Goal: Task Accomplishment & Management: Use online tool/utility

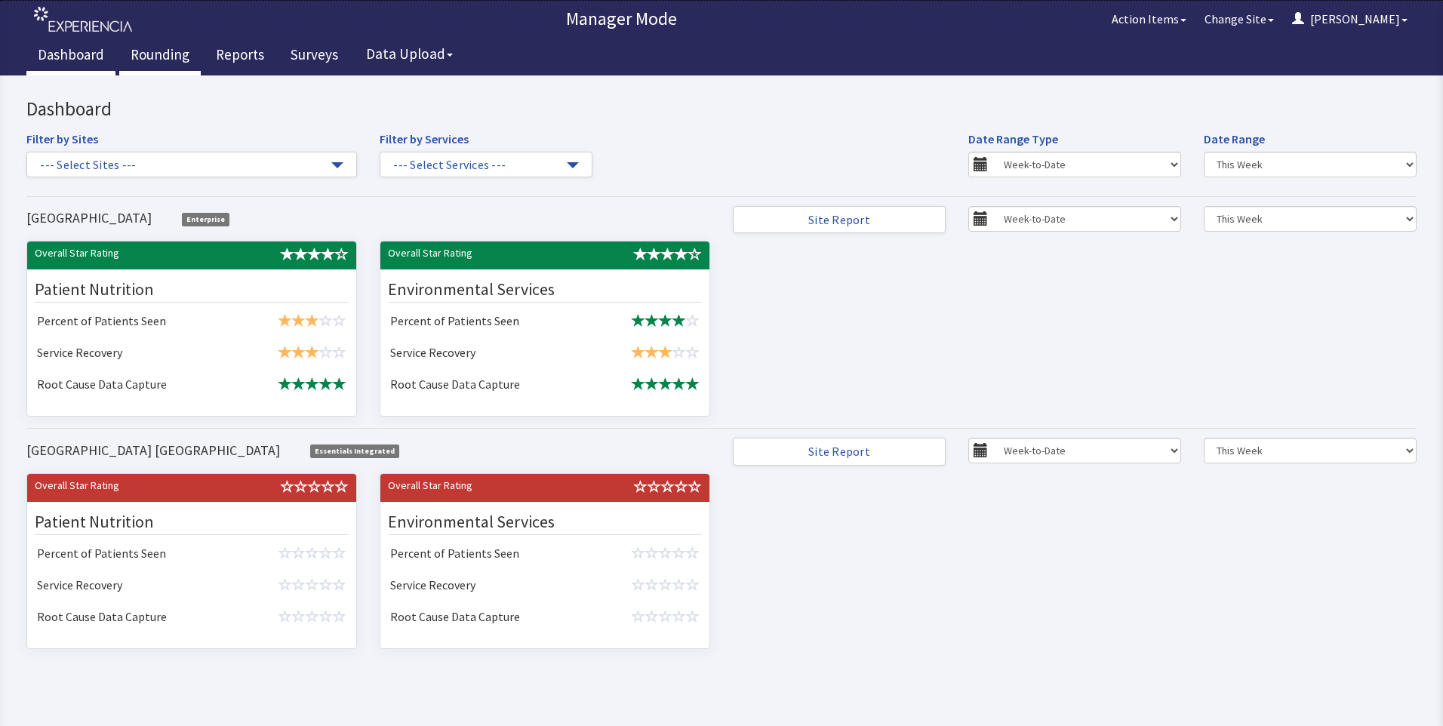
click at [157, 57] on link "Rounding" at bounding box center [160, 57] width 82 height 38
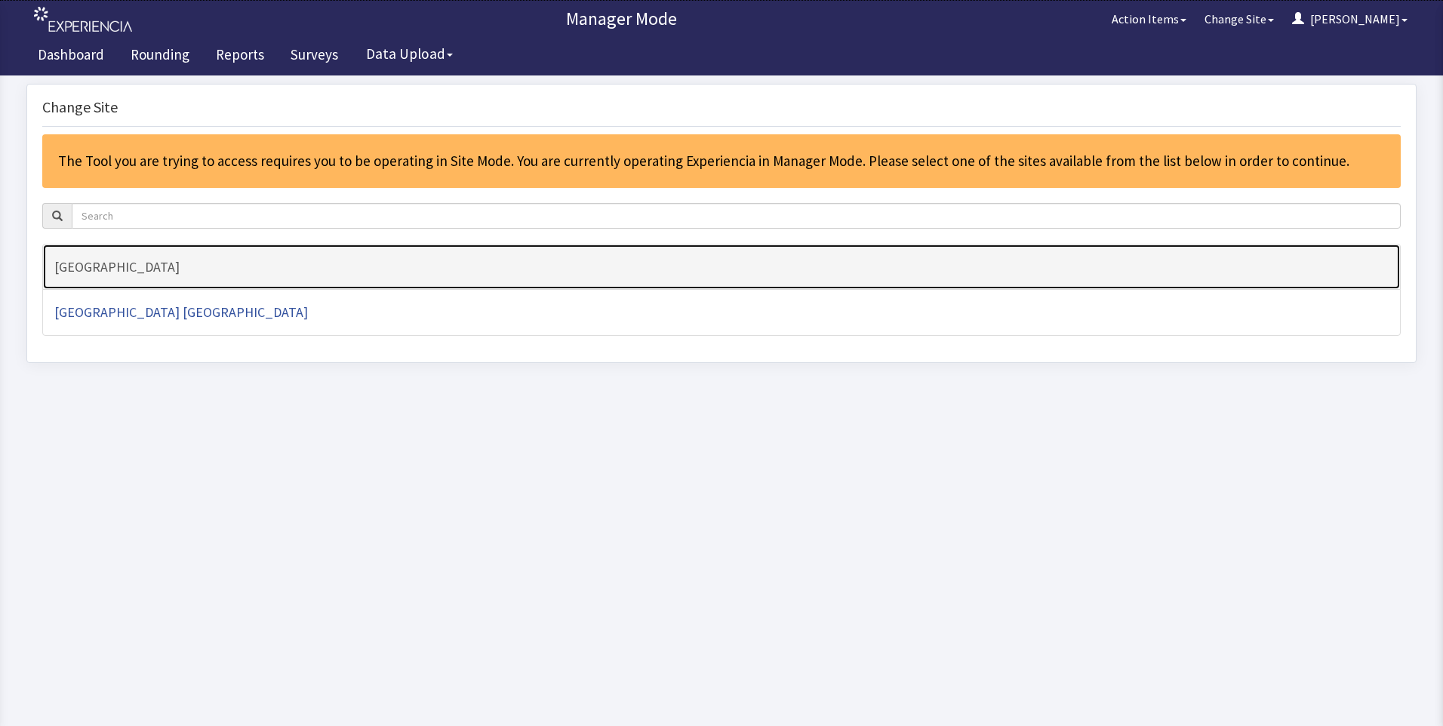
click at [146, 267] on h4 "[GEOGRAPHIC_DATA]" at bounding box center [721, 267] width 1335 height 15
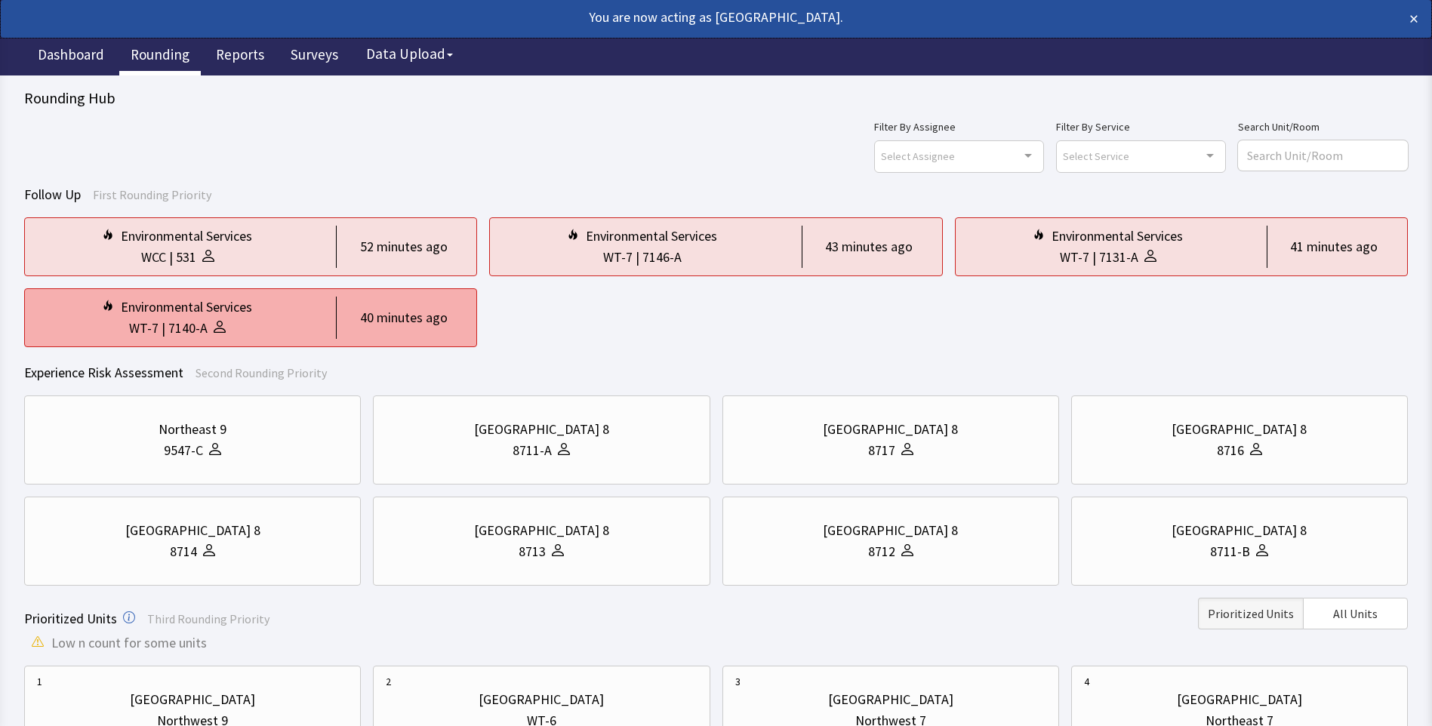
click at [200, 322] on div "7140-A" at bounding box center [187, 328] width 39 height 21
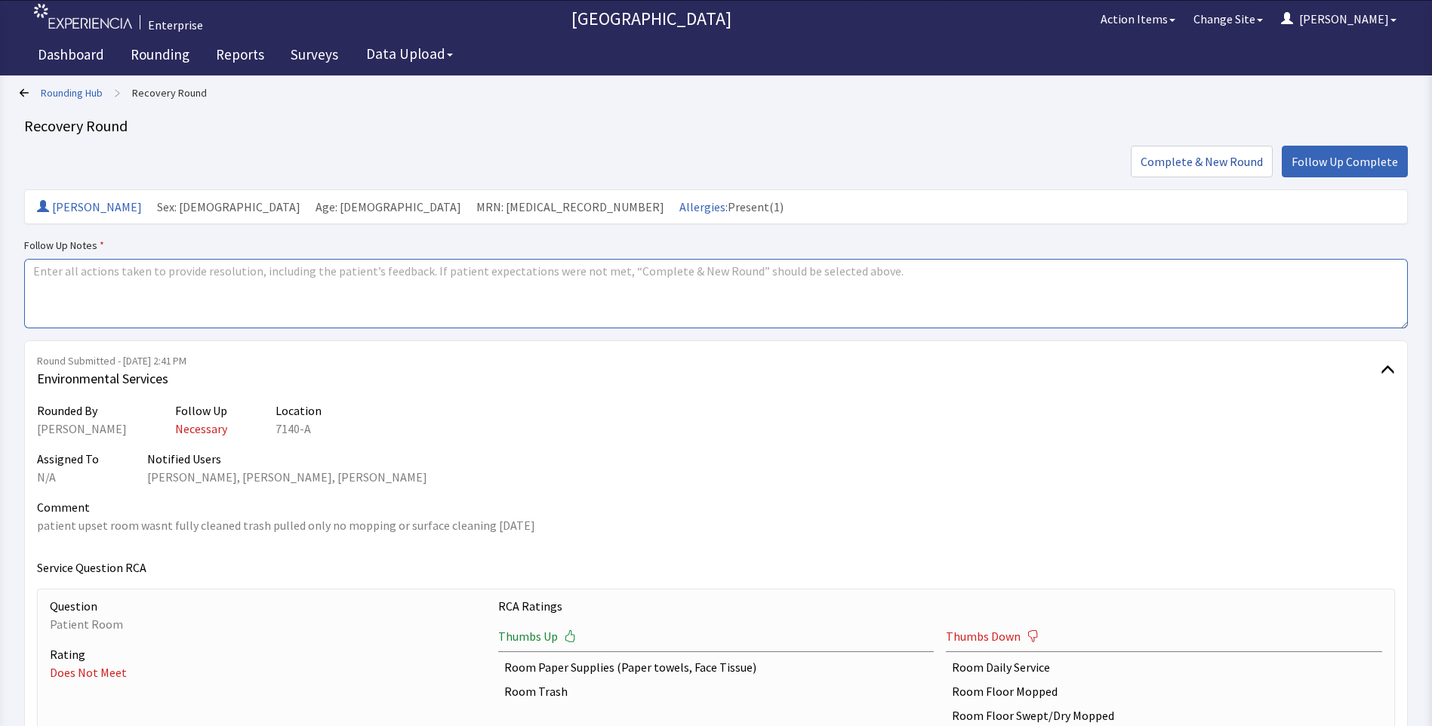
click at [42, 272] on textarea at bounding box center [716, 293] width 1384 height 69
paste textarea "patient upset room wasnt fully cleaned trash pulled only no mopping or surface …"
click at [557, 279] on textarea "patient upset room wasnt fully cleaned trash pulled only no mopping or surface …" at bounding box center [716, 293] width 1384 height 69
type textarea "p"
drag, startPoint x: 30, startPoint y: 272, endPoint x: 127, endPoint y: 279, distance: 96.9
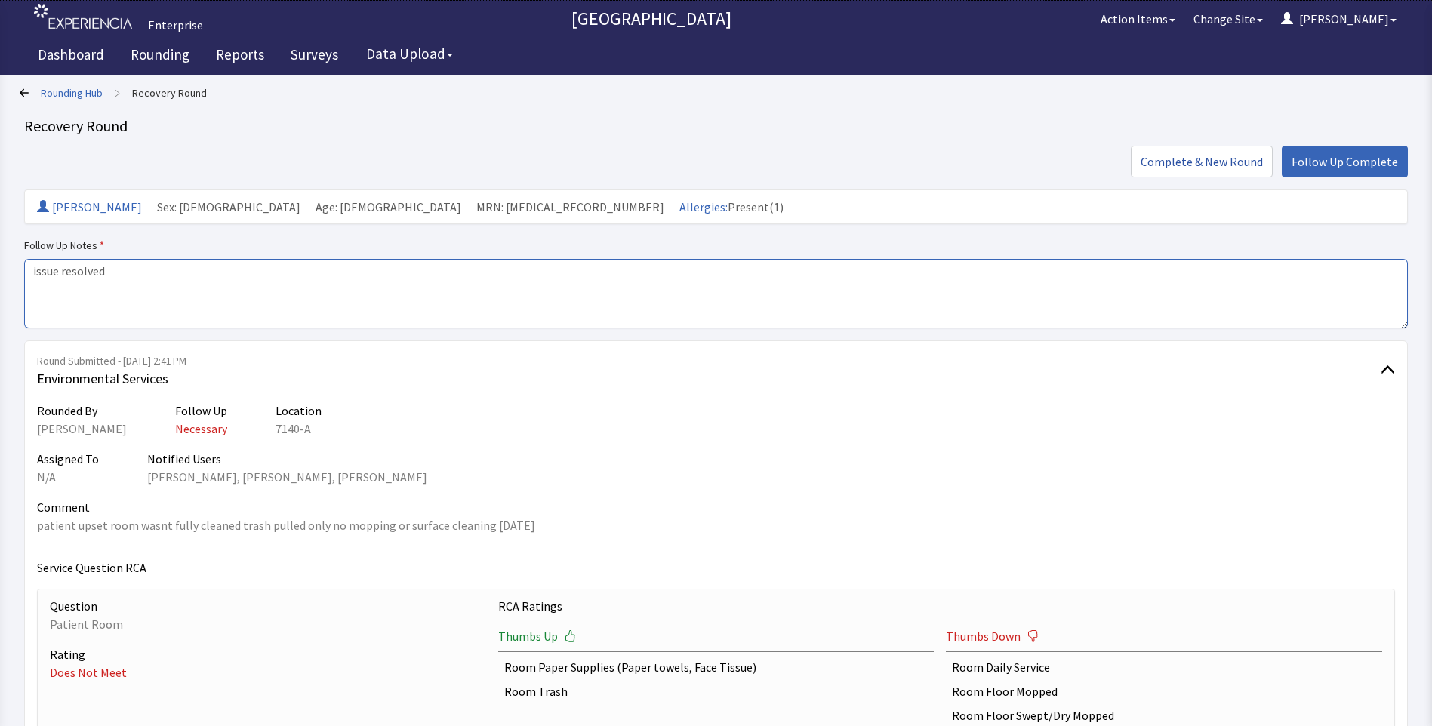
click at [127, 279] on textarea "issue resolved" at bounding box center [716, 293] width 1384 height 69
type textarea "issue resolved"
click at [1341, 159] on span "Follow Up Complete" at bounding box center [1344, 161] width 106 height 18
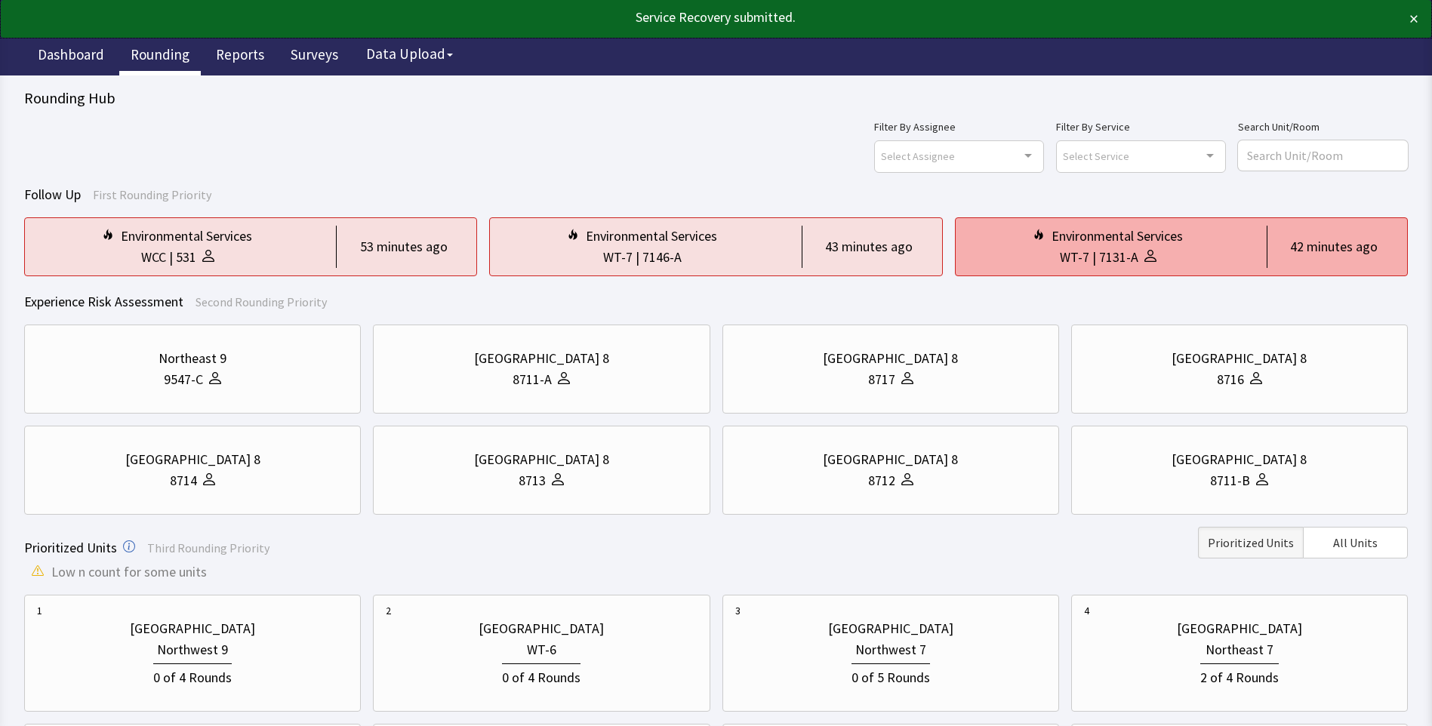
click at [1068, 255] on div "WT-7" at bounding box center [1074, 257] width 29 height 21
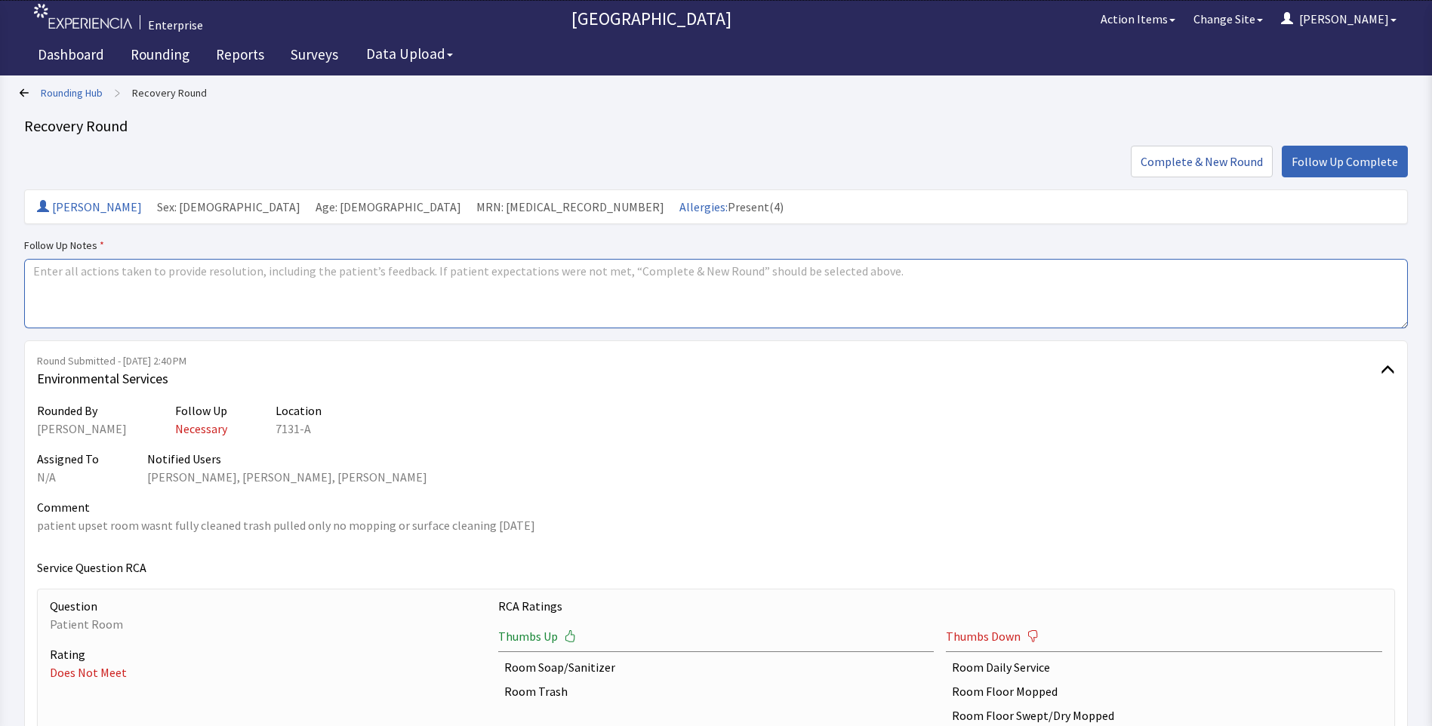
click at [45, 268] on textarea at bounding box center [716, 293] width 1384 height 69
paste textarea "issue resolved"
type textarea "issue resolved"
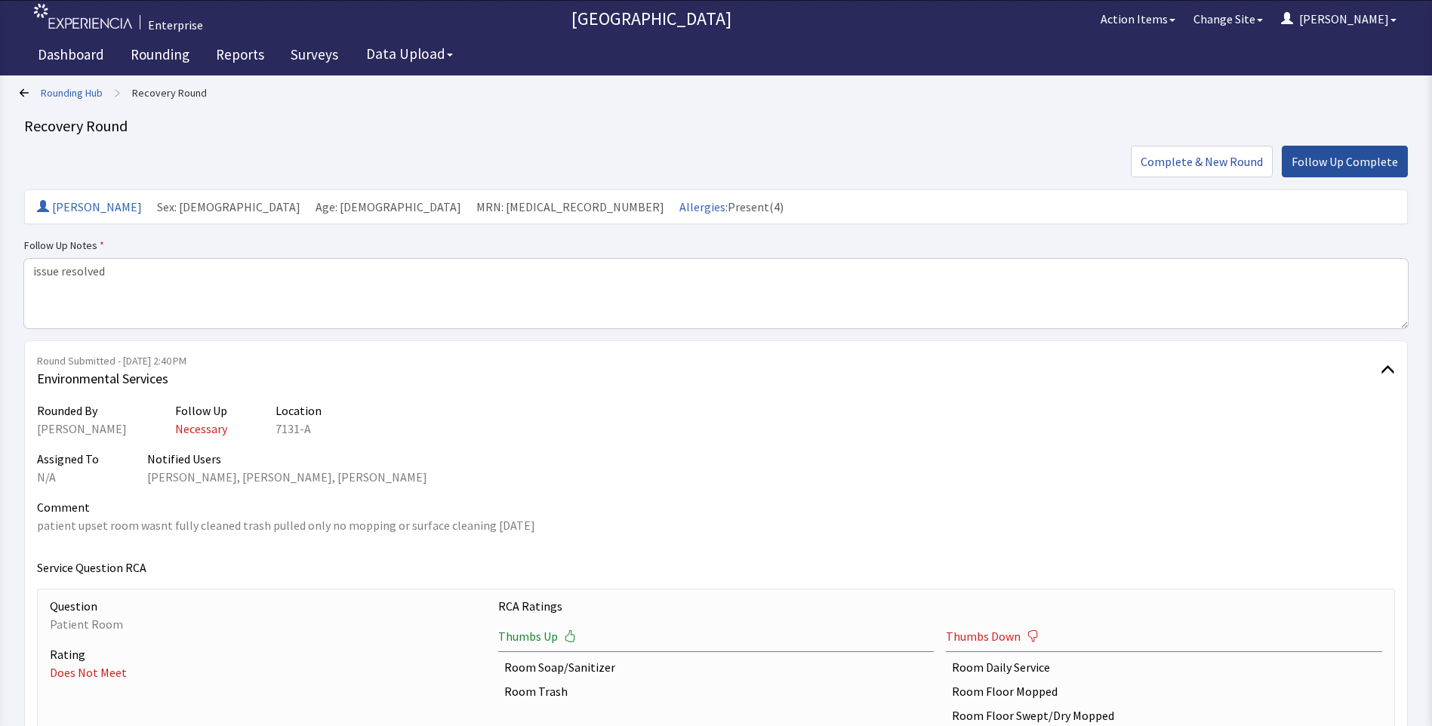
click at [1347, 163] on span "Follow Up Complete" at bounding box center [1344, 161] width 106 height 18
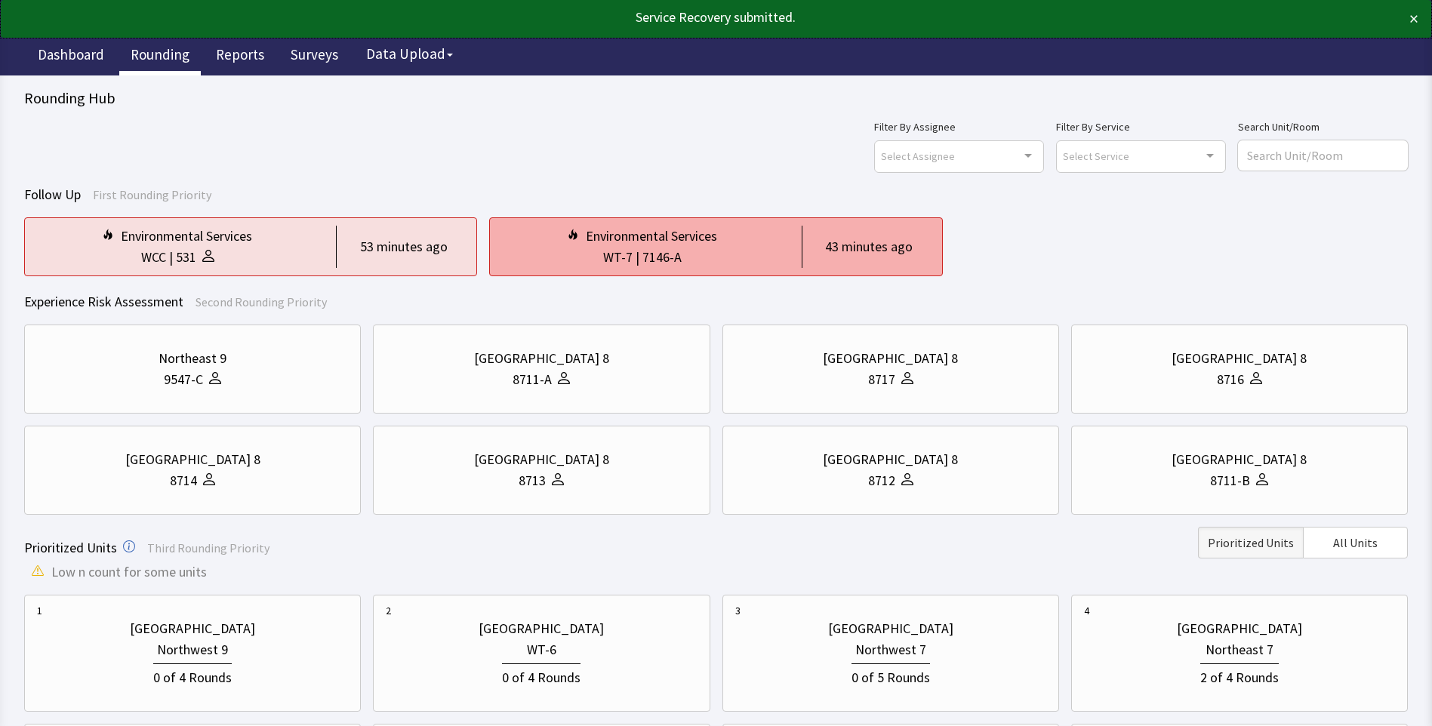
click at [719, 260] on div "WT-7 | 7146-A" at bounding box center [642, 257] width 281 height 21
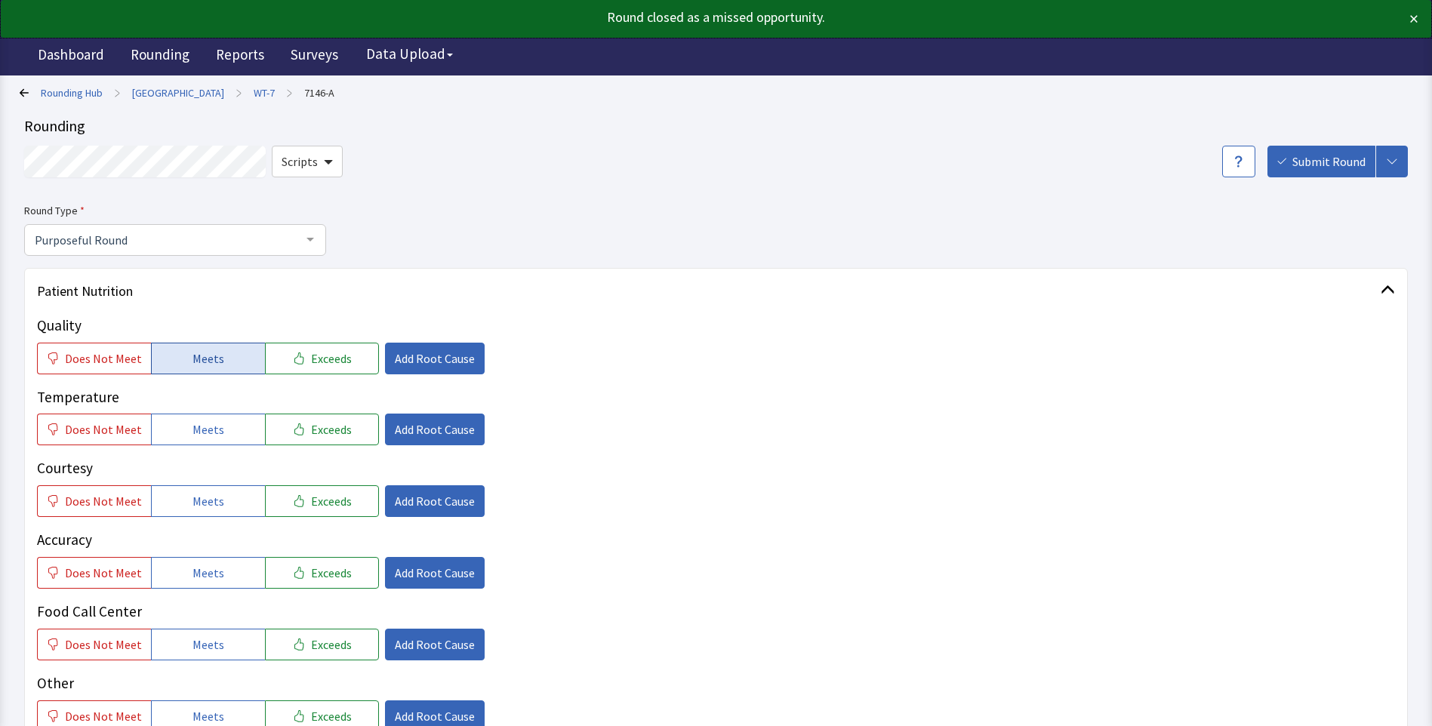
click at [212, 363] on span "Meets" at bounding box center [208, 358] width 32 height 18
drag, startPoint x: 208, startPoint y: 424, endPoint x: 208, endPoint y: 443, distance: 18.9
click at [208, 439] on span "Meets" at bounding box center [208, 429] width 32 height 18
drag, startPoint x: 205, startPoint y: 503, endPoint x: 211, endPoint y: 520, distance: 17.7
click at [209, 514] on button "Meets" at bounding box center [208, 501] width 114 height 32
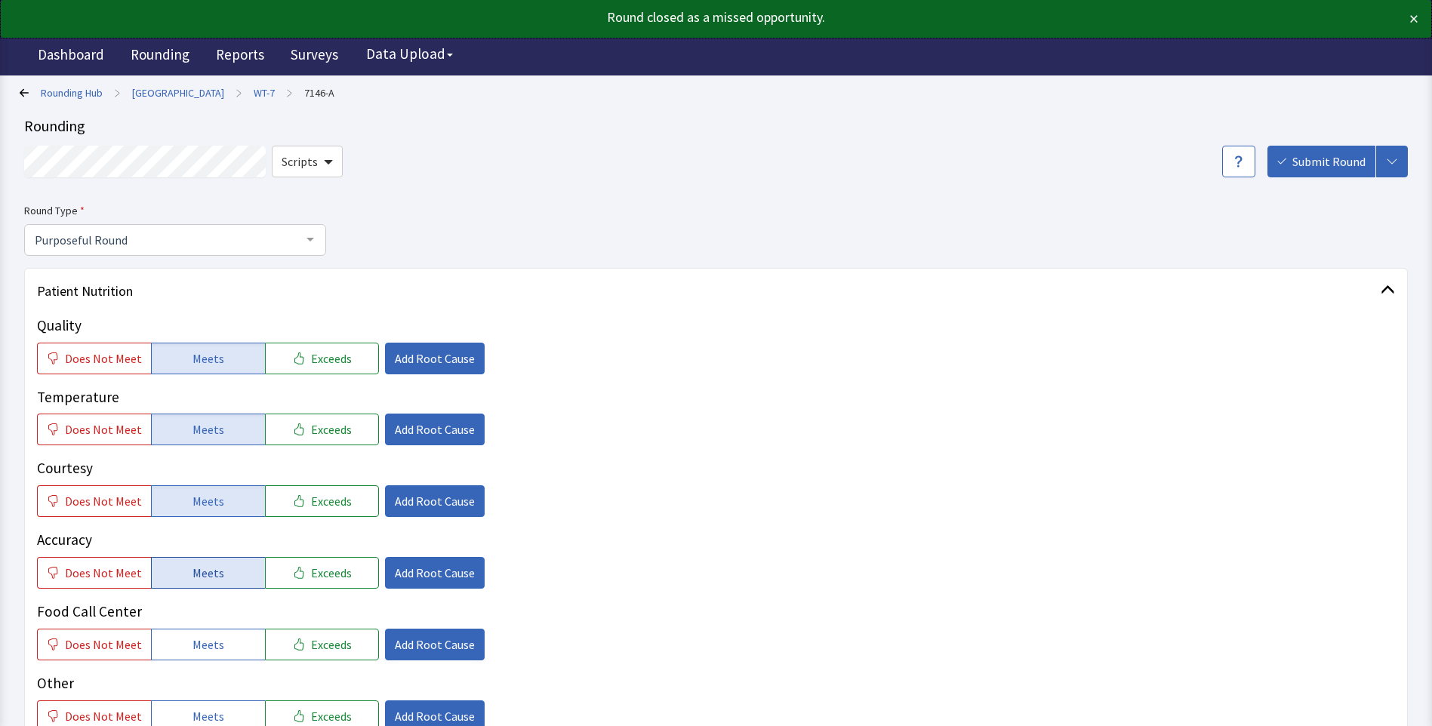
click at [215, 583] on button "Meets" at bounding box center [208, 573] width 114 height 32
click at [213, 648] on span "Meets" at bounding box center [208, 645] width 32 height 18
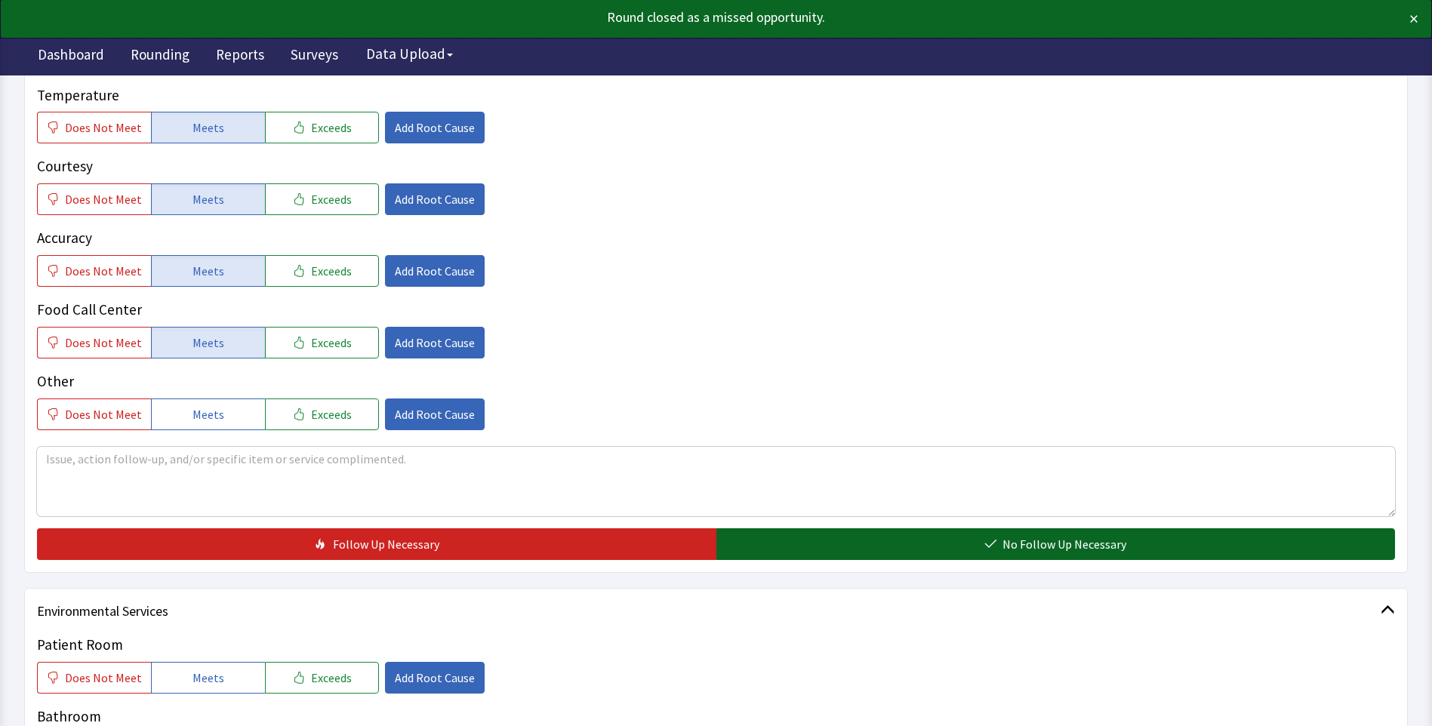
click at [768, 543] on button "No Follow Up Necessary" at bounding box center [1055, 544] width 679 height 32
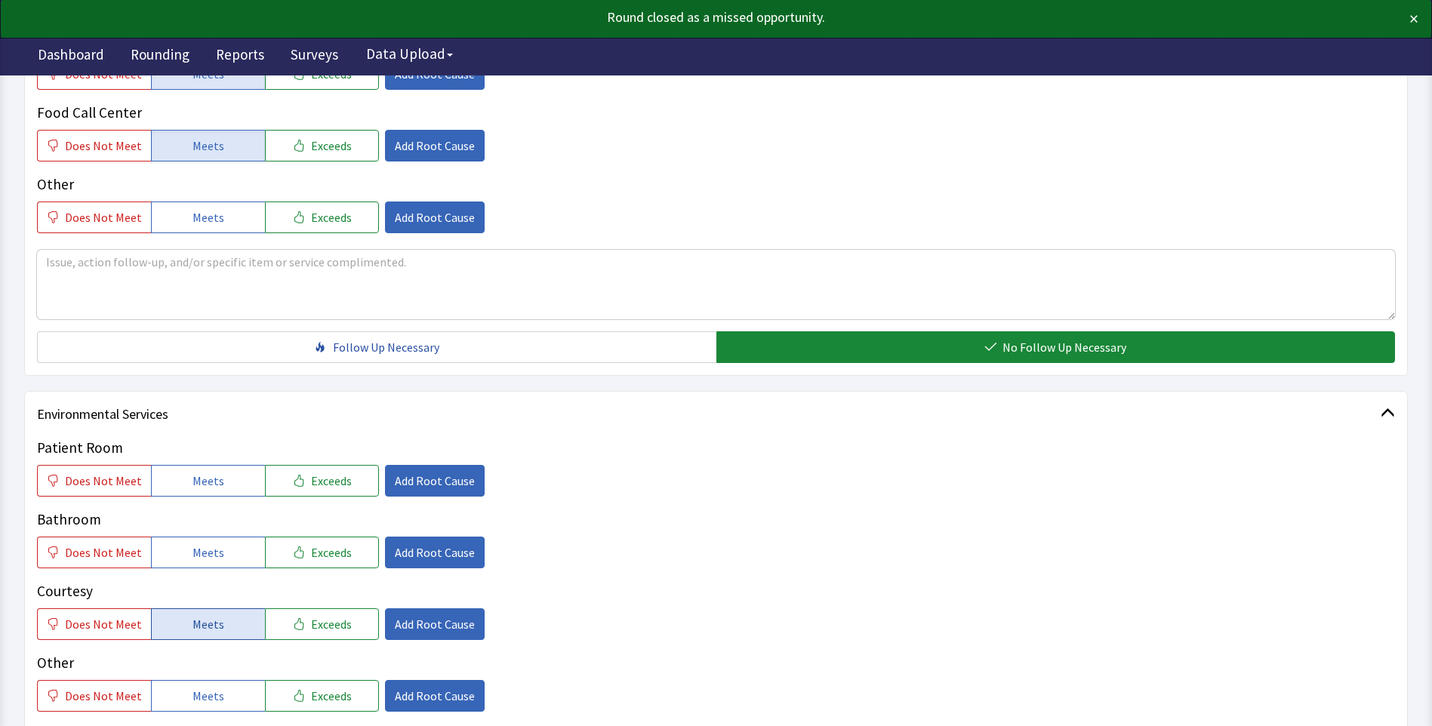
scroll to position [604, 0]
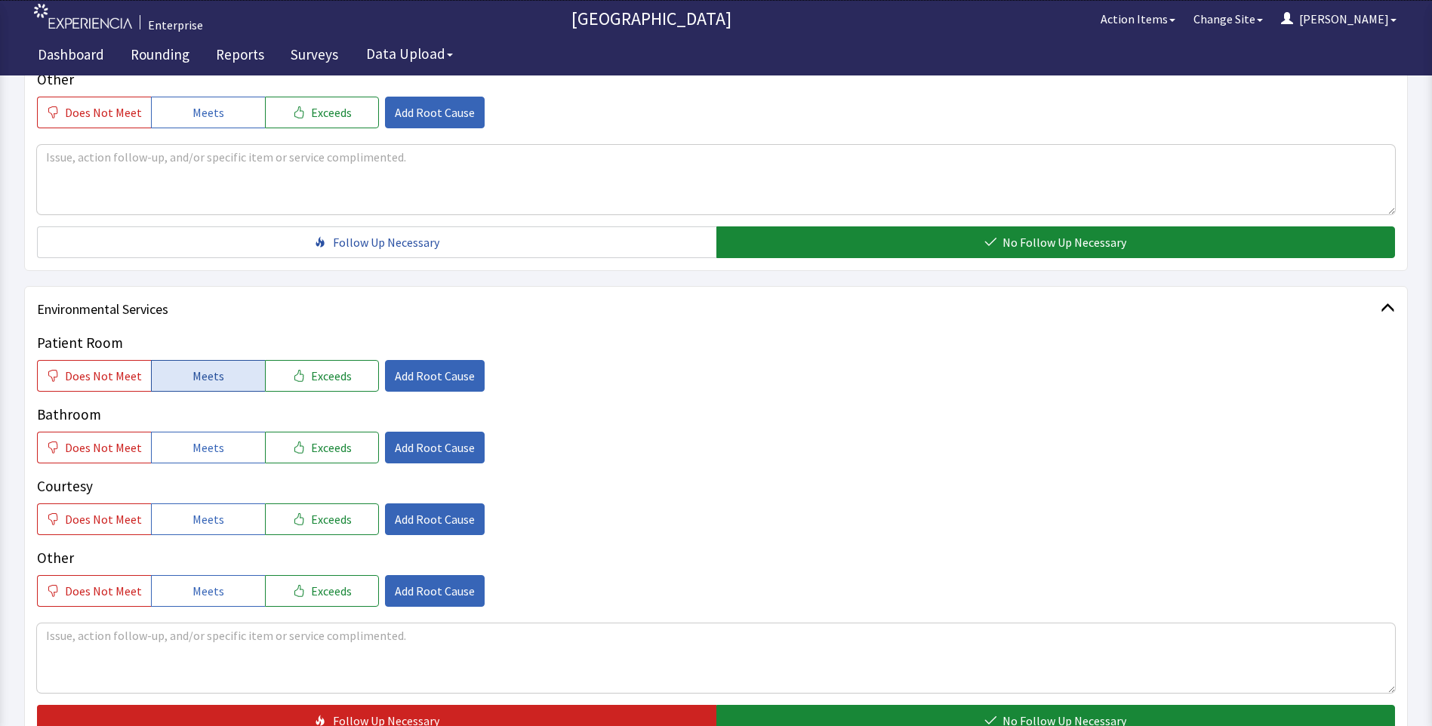
click at [178, 381] on button "Meets" at bounding box center [208, 376] width 114 height 32
click at [183, 452] on button "Meets" at bounding box center [208, 448] width 114 height 32
click at [186, 516] on button "Meets" at bounding box center [208, 519] width 114 height 32
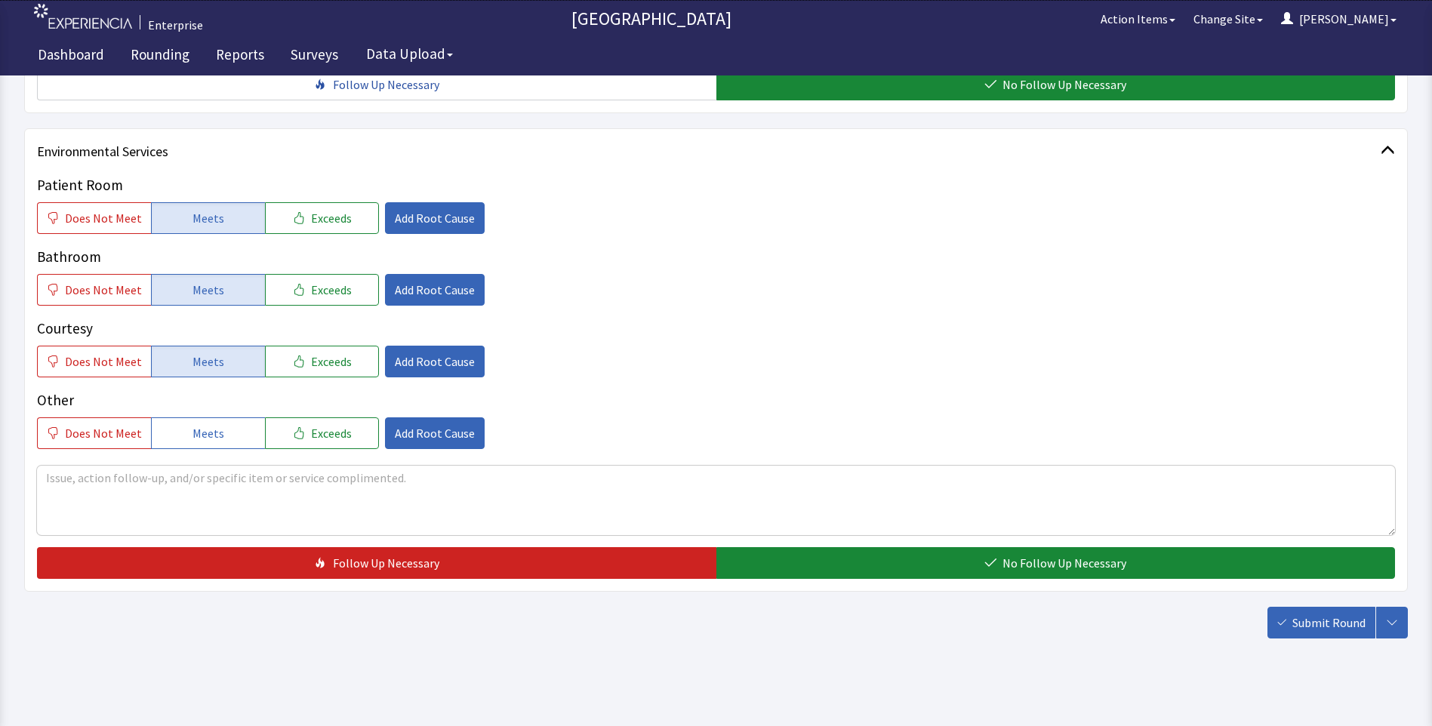
scroll to position [774, 0]
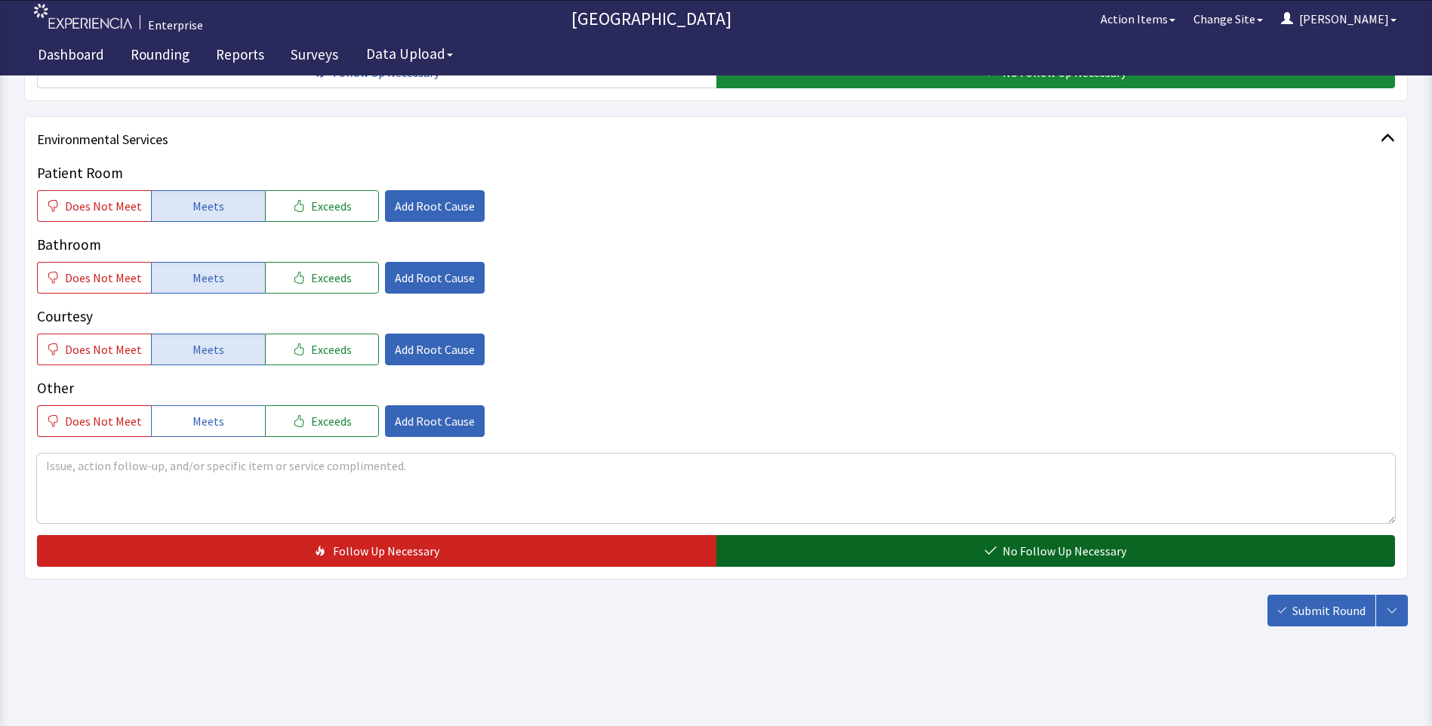
drag, startPoint x: 787, startPoint y: 556, endPoint x: 827, endPoint y: 562, distance: 40.5
click at [787, 556] on button "No Follow Up Necessary" at bounding box center [1055, 551] width 679 height 32
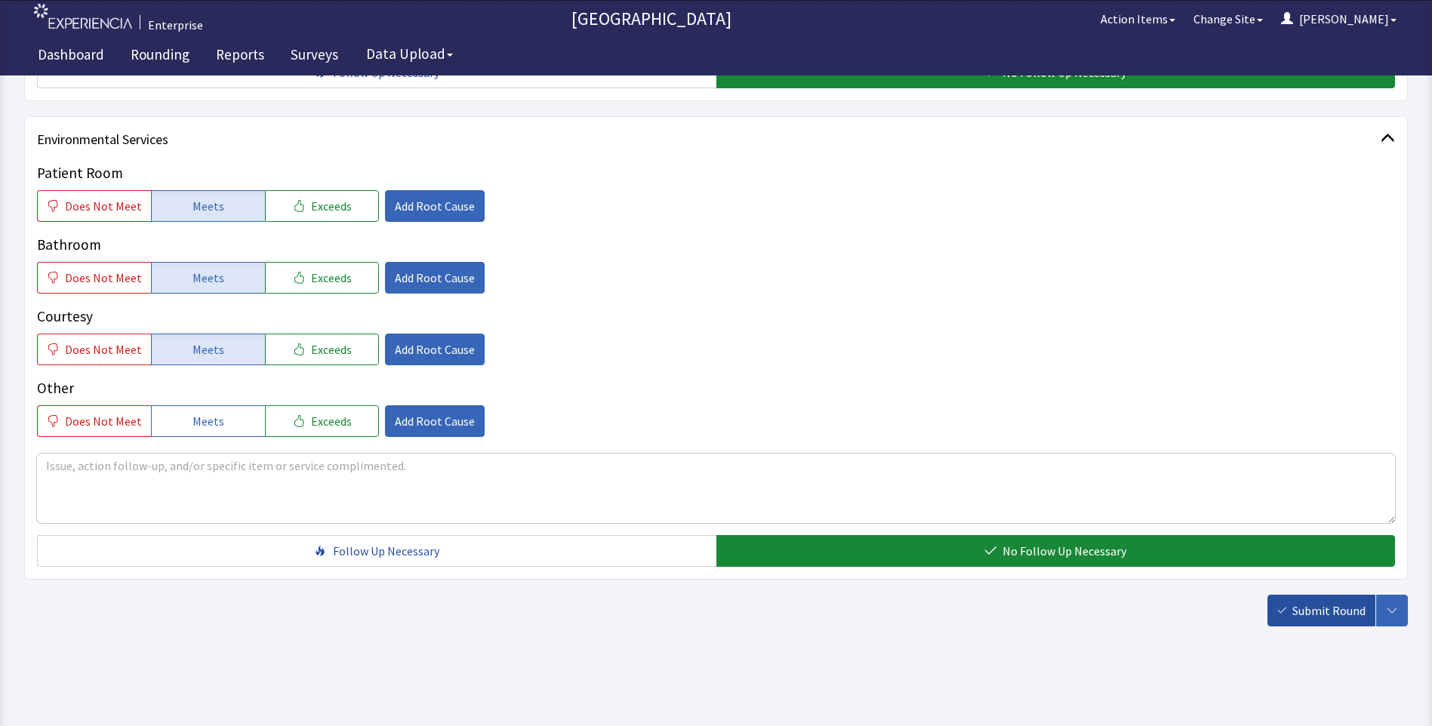
click at [1342, 609] on span "Submit Round" at bounding box center [1328, 611] width 73 height 18
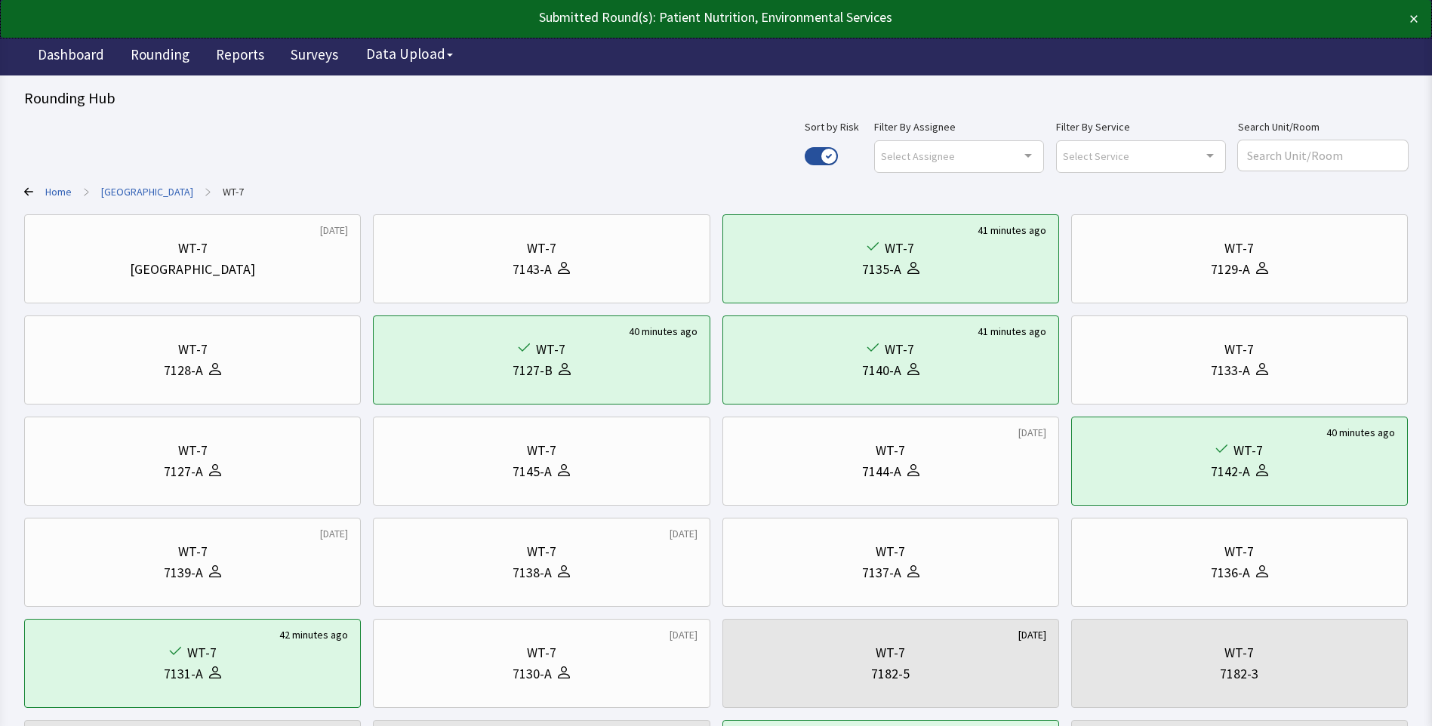
click at [121, 195] on link "[GEOGRAPHIC_DATA]" at bounding box center [147, 191] width 92 height 15
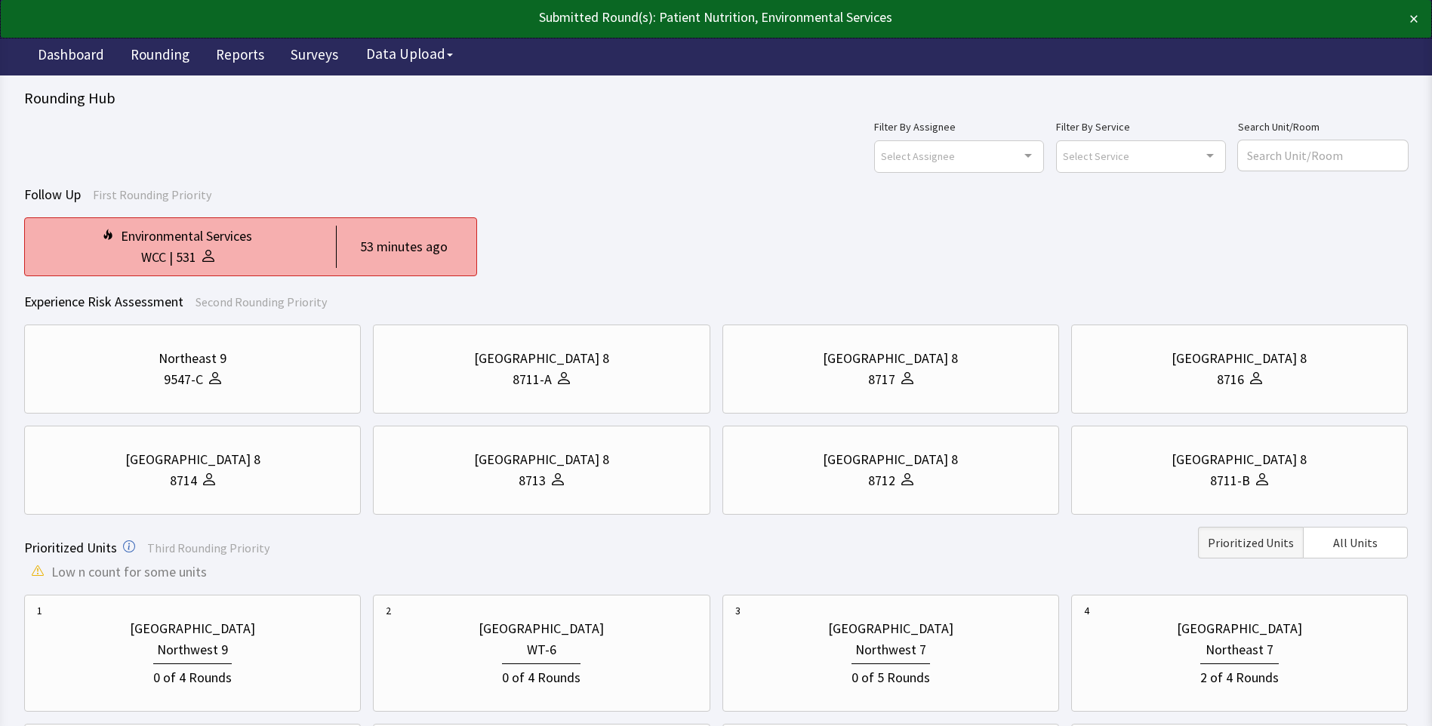
click at [273, 260] on div "WCC | 531" at bounding box center [177, 257] width 281 height 21
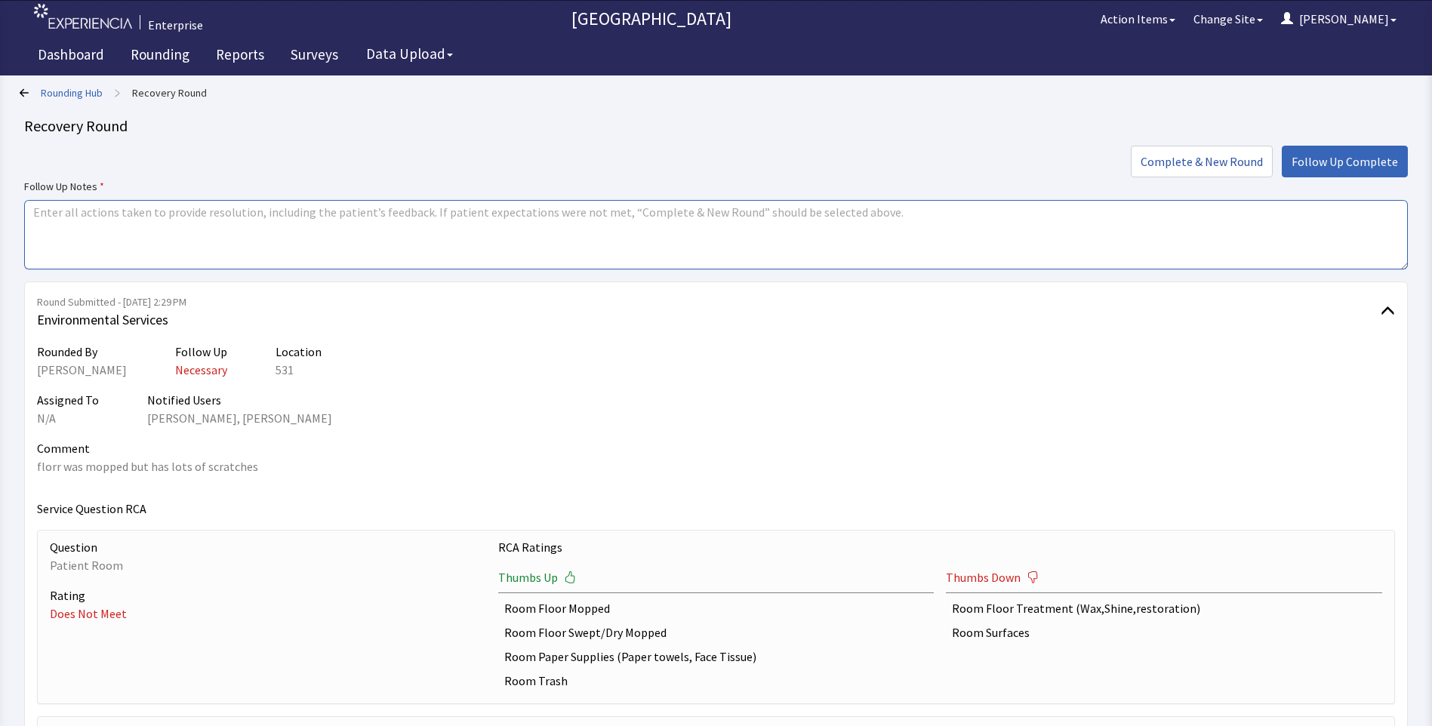
click at [35, 209] on textarea at bounding box center [716, 234] width 1384 height 69
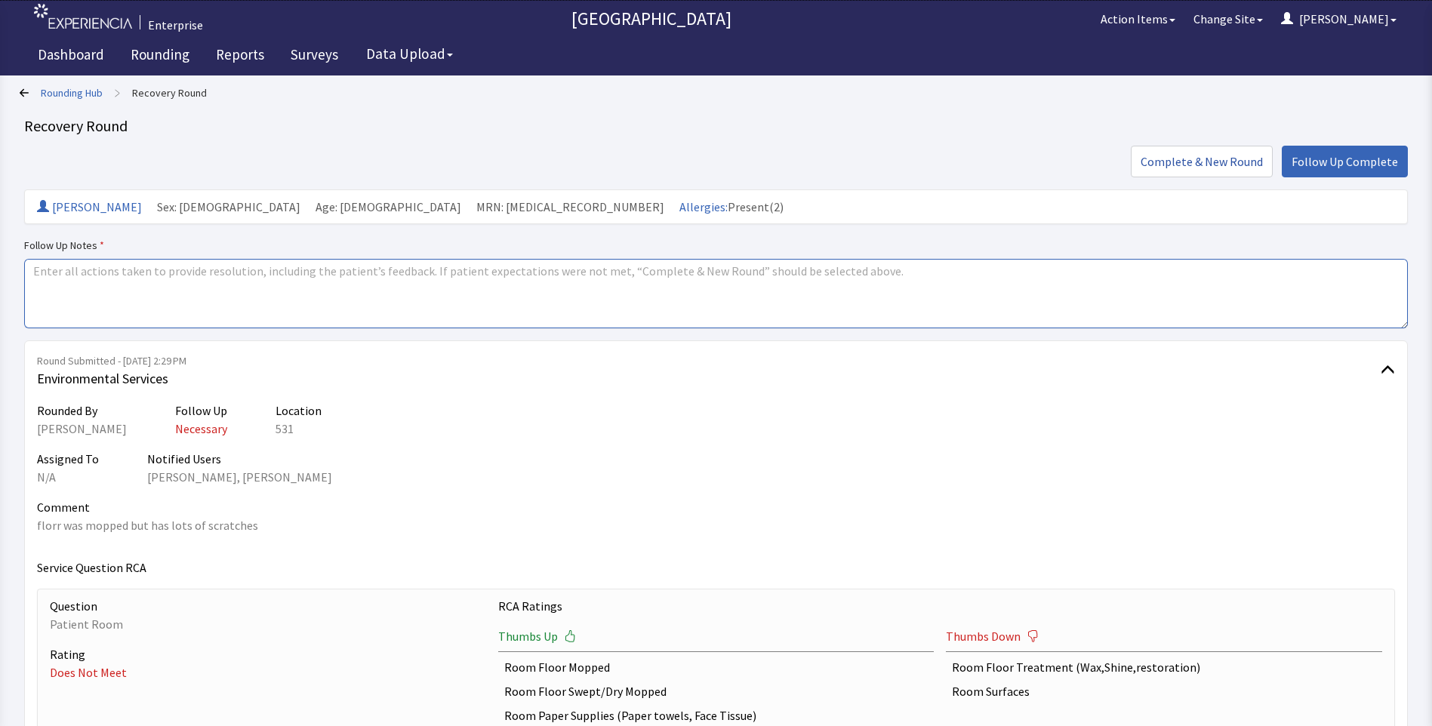
paste textarea "issue resolved"
type textarea "issue resolved"
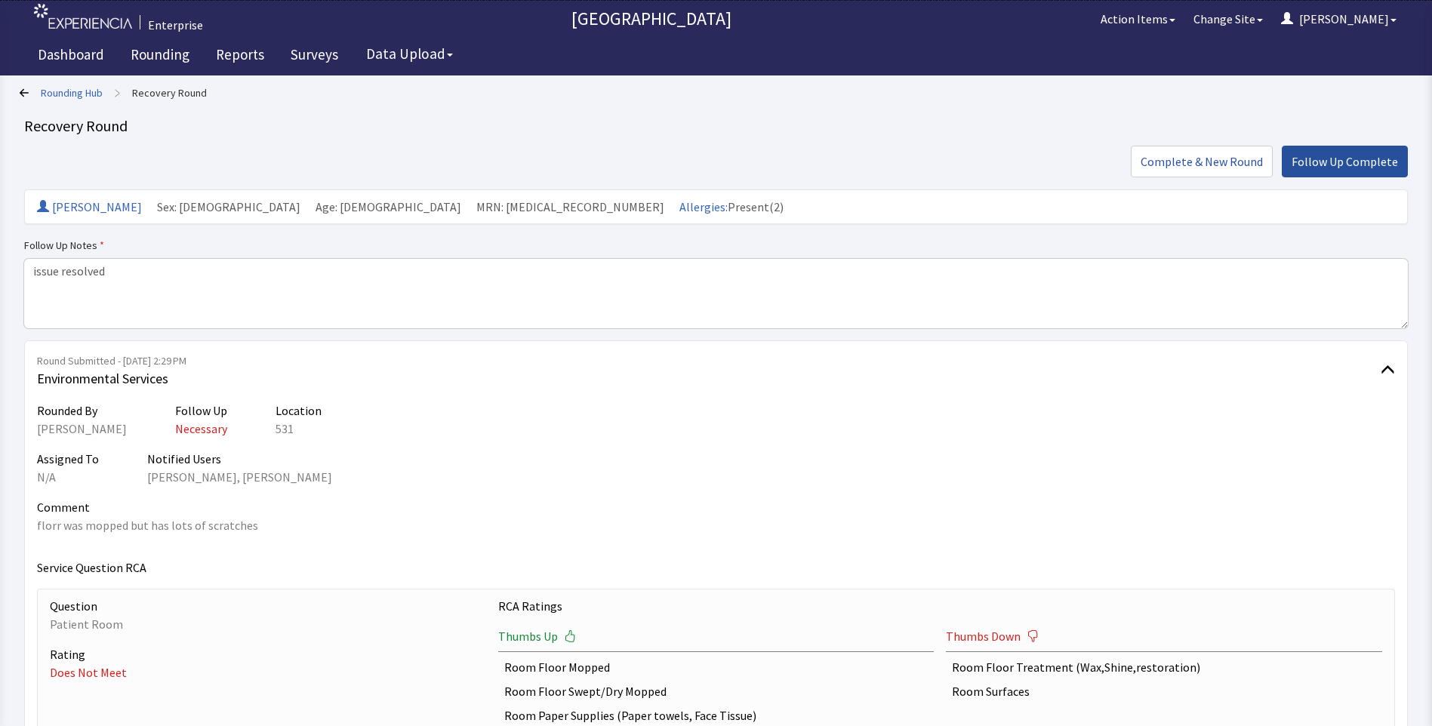
click at [1342, 149] on button "Follow Up Complete" at bounding box center [1345, 162] width 126 height 32
